Goal: Task Accomplishment & Management: Use online tool/utility

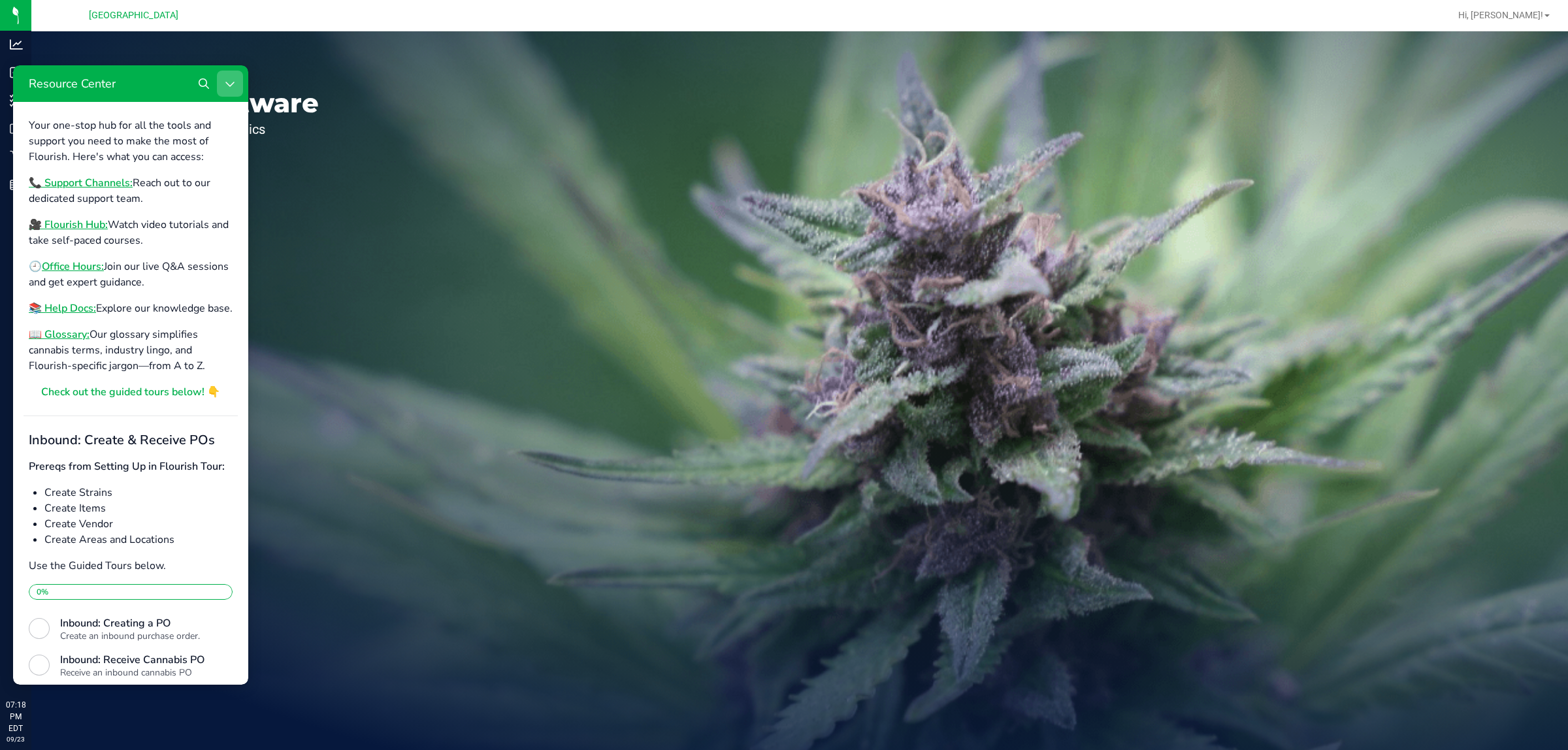
click at [225, 78] on icon "Close Resource Center" at bounding box center [230, 84] width 11 height 11
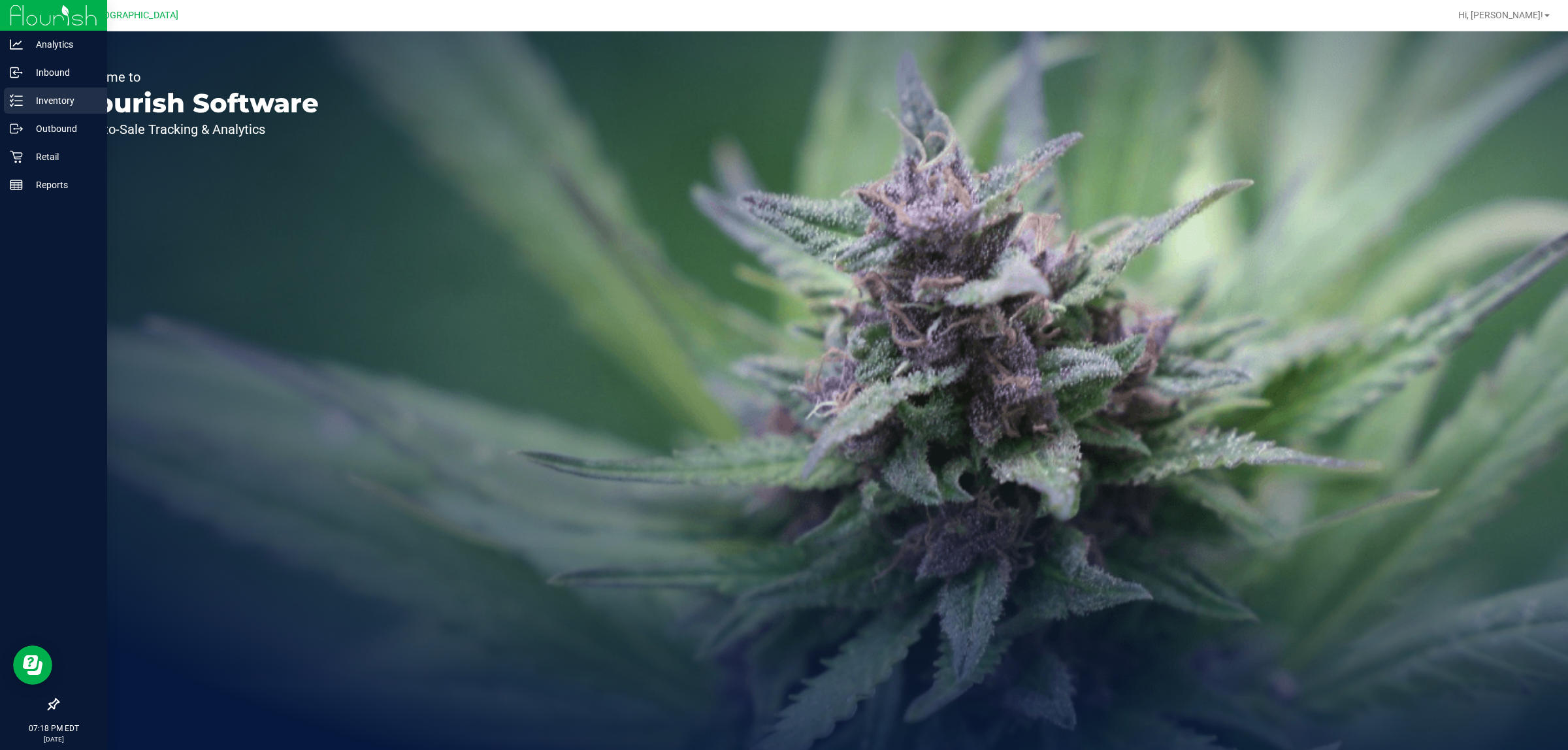
click at [39, 104] on p "Inventory" at bounding box center [61, 100] width 78 height 15
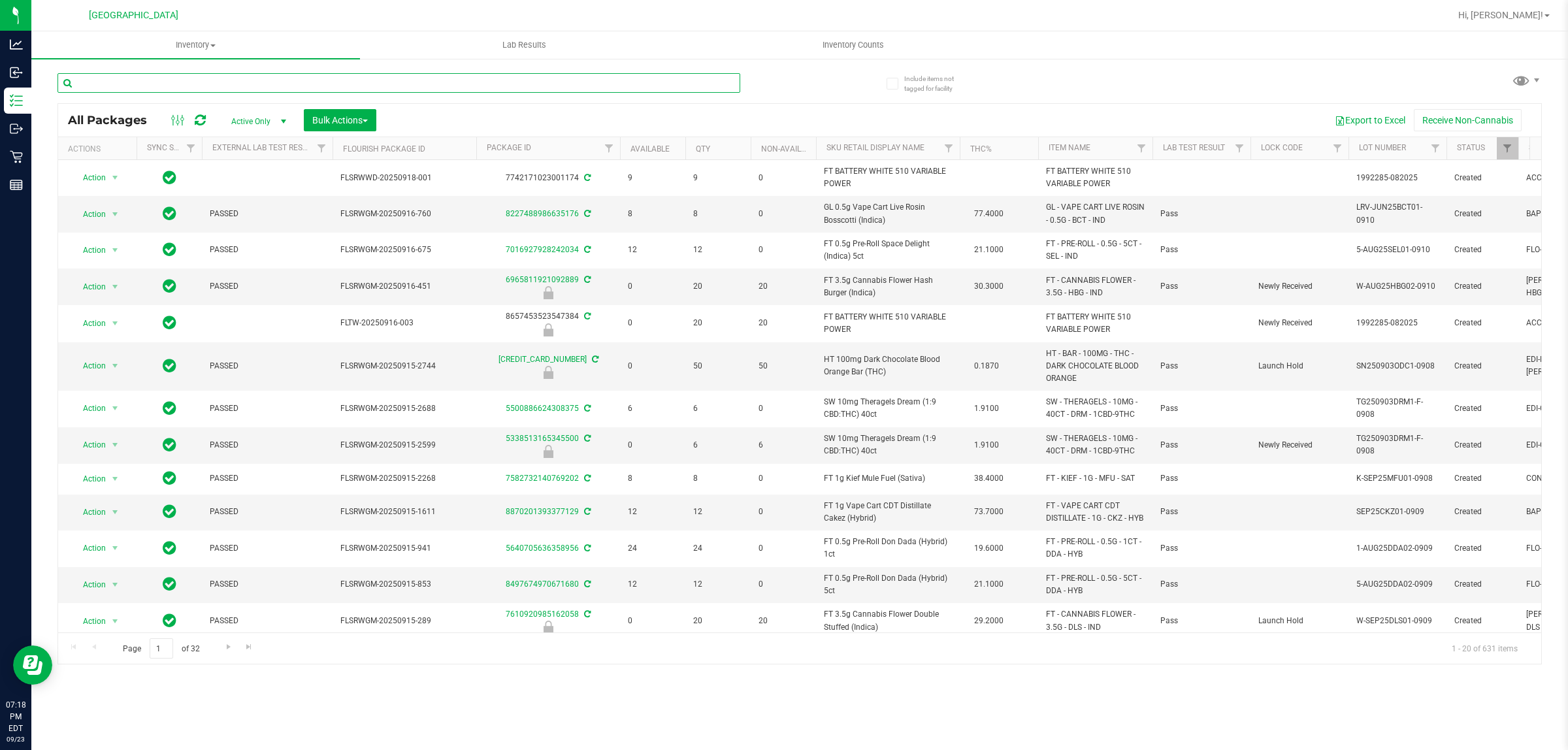
click at [302, 89] on input "text" at bounding box center [399, 83] width 683 height 19
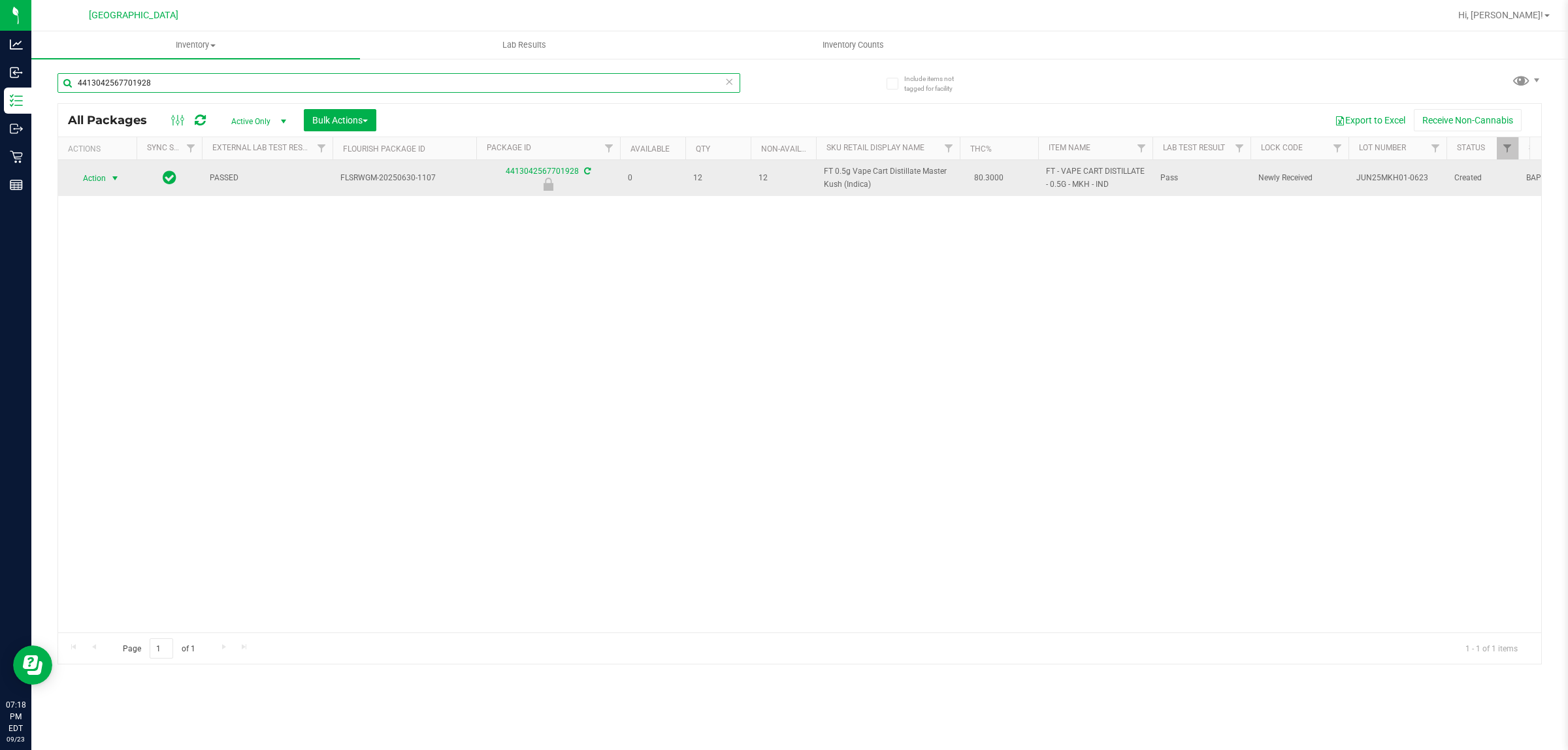
type input "4413042567701928"
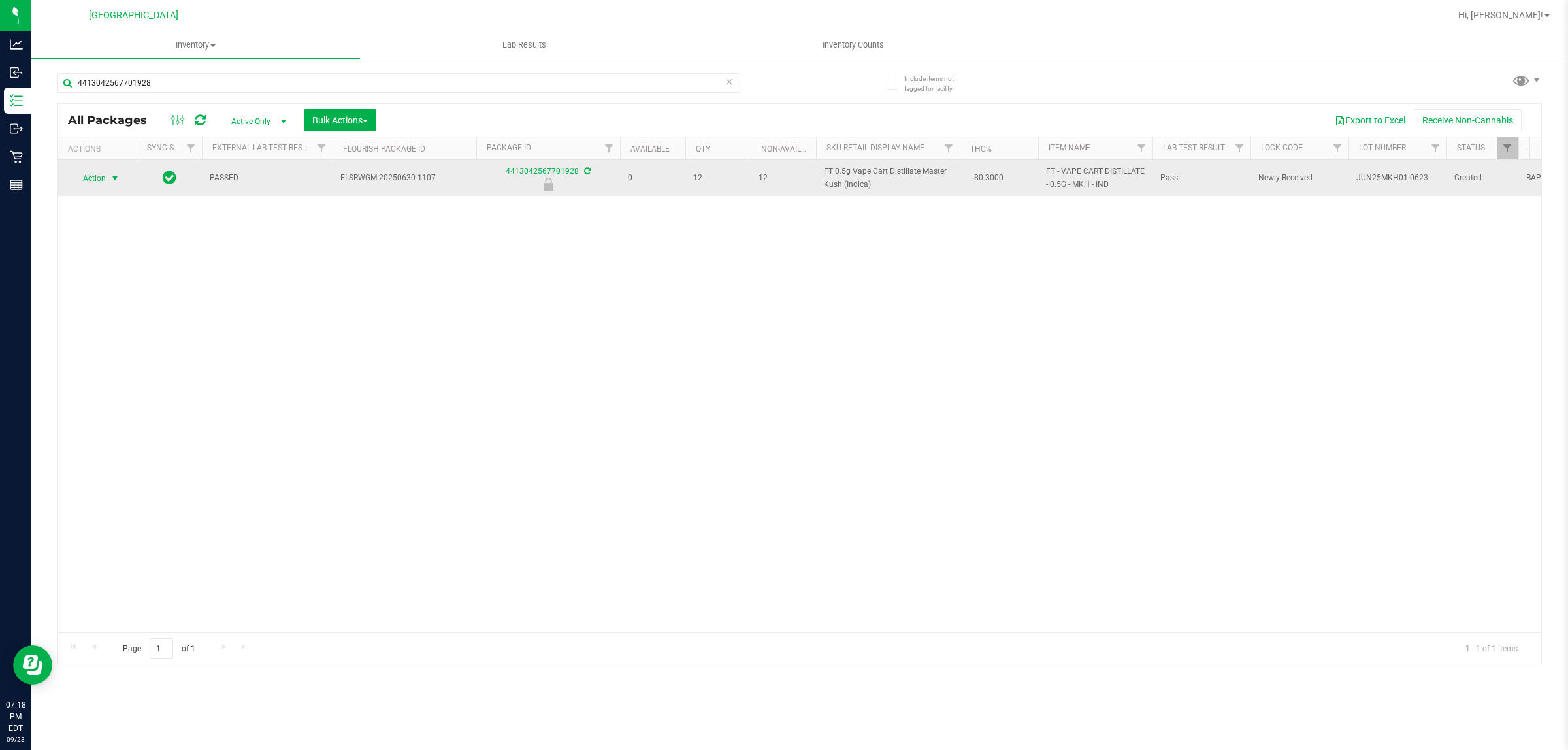
click at [90, 174] on span "Action" at bounding box center [89, 178] width 35 height 18
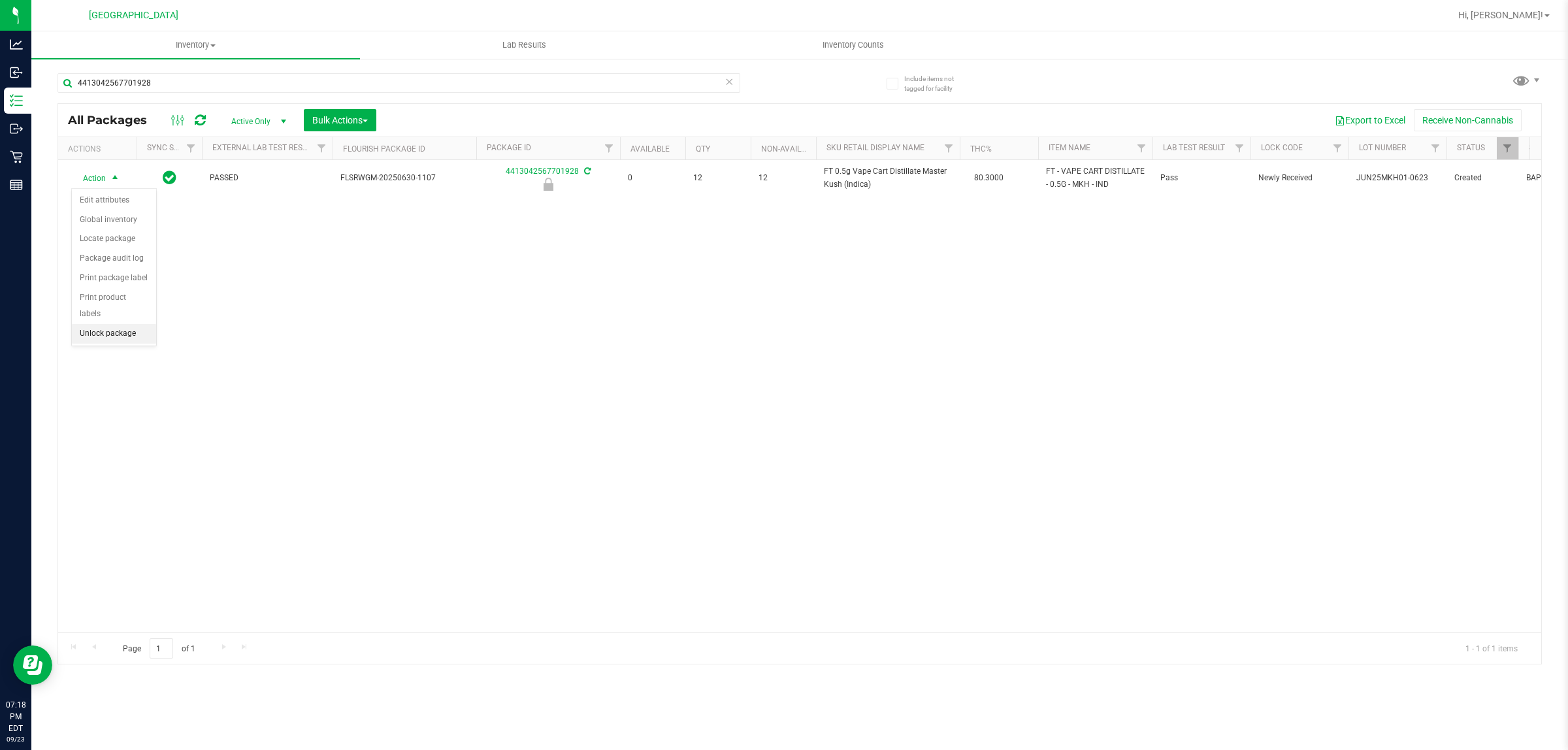
click at [113, 324] on li "Unlock package" at bounding box center [114, 334] width 84 height 19
